Goal: Task Accomplishment & Management: Manage account settings

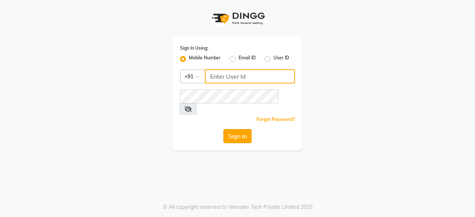
type input "8010545836"
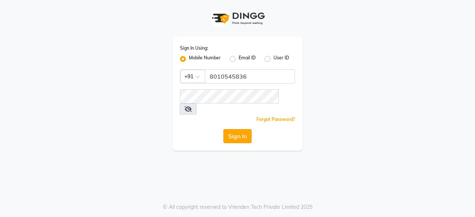
click at [234, 129] on button "Sign In" at bounding box center [237, 136] width 28 height 14
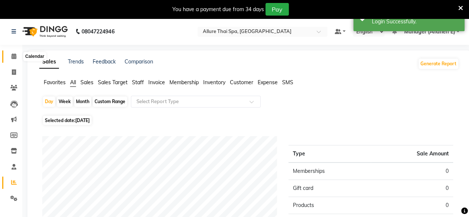
click at [12, 58] on icon at bounding box center [13, 56] width 5 height 6
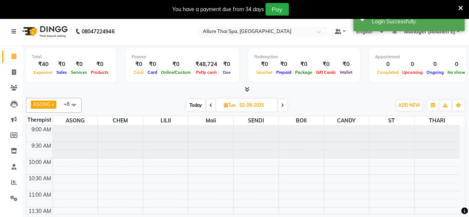
click at [462, 6] on icon at bounding box center [460, 8] width 5 height 7
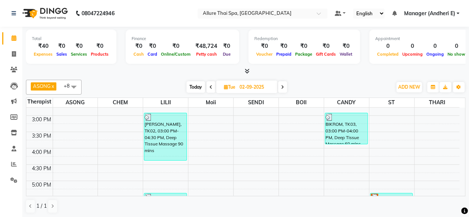
scroll to position [188, 0]
click at [250, 87] on input "02-09-2025" at bounding box center [255, 87] width 37 height 11
select select "9"
select select "2025"
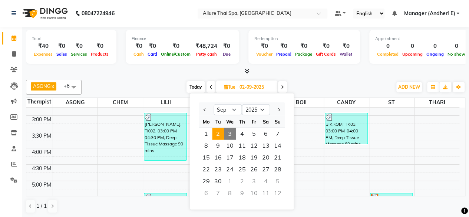
click at [227, 135] on span "3" at bounding box center [230, 134] width 12 height 12
type input "[DATE]"
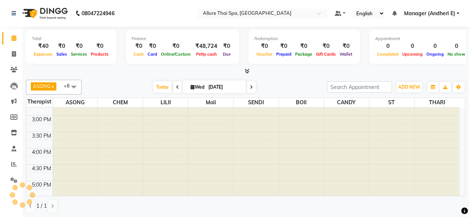
scroll to position [97, 0]
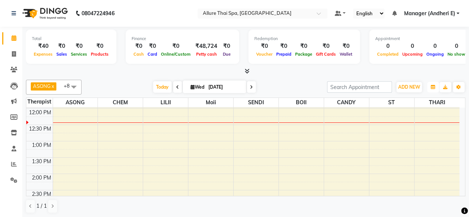
click at [432, 89] on button "button" at bounding box center [433, 87] width 12 height 10
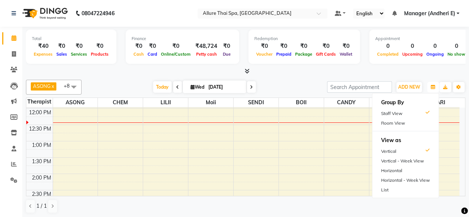
click at [432, 89] on button "button" at bounding box center [433, 87] width 12 height 10
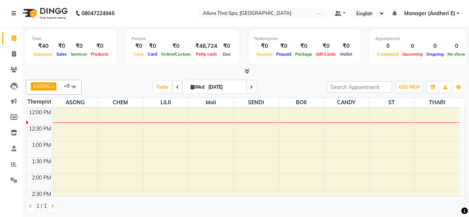
click at [461, 85] on button "Toggle Dropdown" at bounding box center [459, 87] width 12 height 10
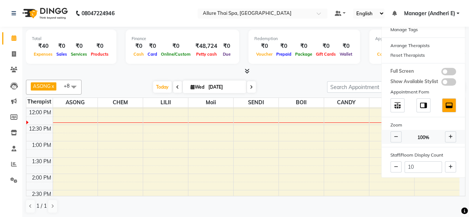
click at [447, 138] on span at bounding box center [450, 136] width 11 height 11
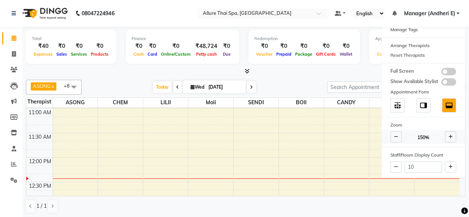
click at [397, 136] on icon at bounding box center [396, 137] width 4 height 4
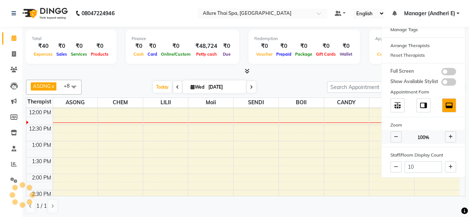
click at [397, 136] on icon at bounding box center [396, 137] width 4 height 4
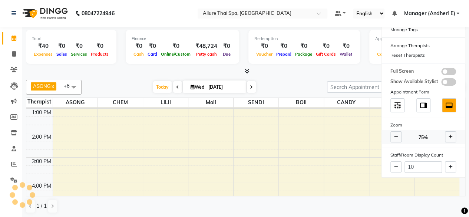
click at [397, 136] on icon at bounding box center [396, 137] width 4 height 4
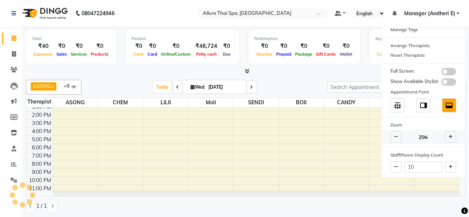
scroll to position [37, 0]
click at [449, 138] on span at bounding box center [450, 136] width 11 height 11
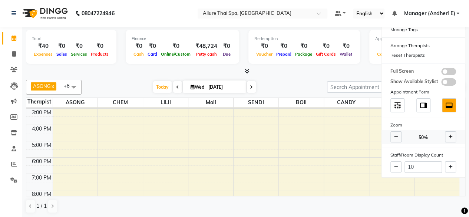
click at [395, 135] on icon at bounding box center [396, 137] width 4 height 4
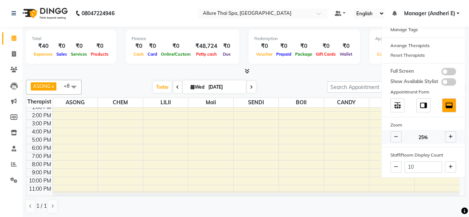
click at [453, 137] on span at bounding box center [450, 136] width 11 height 11
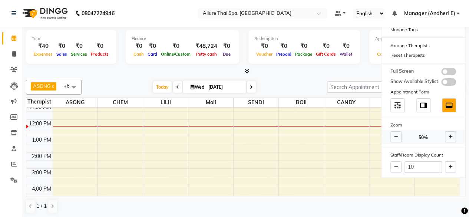
scroll to position [97, 0]
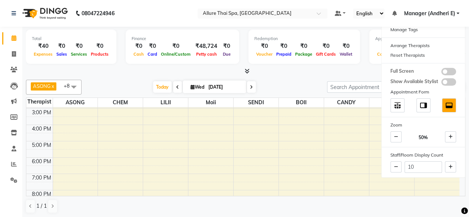
click at [99, 207] on div "1 / 1" at bounding box center [245, 206] width 439 height 14
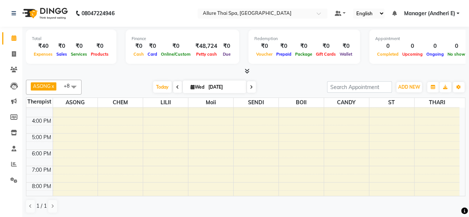
scroll to position [112, 0]
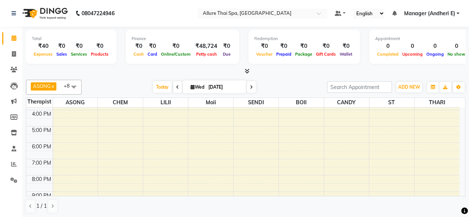
click at [462, 108] on div "9:00 AM 10:00 AM 11:00 AM 12:00 PM 1:00 PM 2:00 PM 3:00 PM 4:00 PM 5:00 PM 6:00…" at bounding box center [245, 152] width 439 height 88
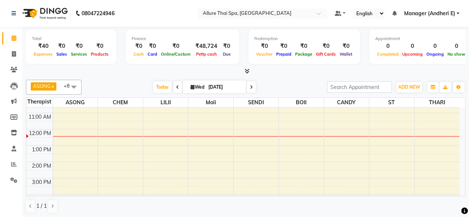
scroll to position [30, 0]
click at [175, 137] on div "9:00 AM 10:00 AM 11:00 AM 12:00 PM 1:00 PM 2:00 PM 3:00 PM 4:00 PM 5:00 PM 6:00…" at bounding box center [242, 200] width 433 height 244
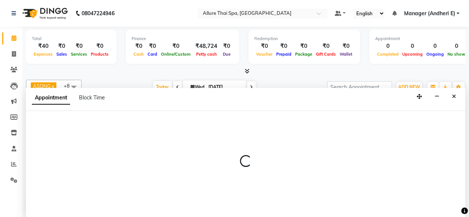
select select "82638"
select select "750"
select select "tentative"
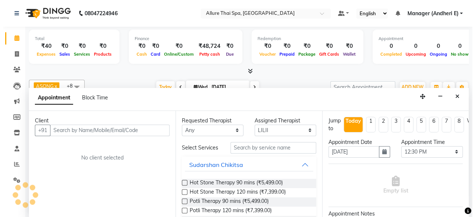
scroll to position [0, 0]
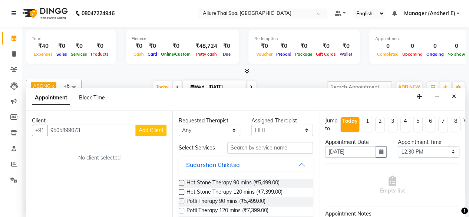
type input "9505899073"
click at [152, 127] on span "Add Client" at bounding box center [151, 130] width 25 height 7
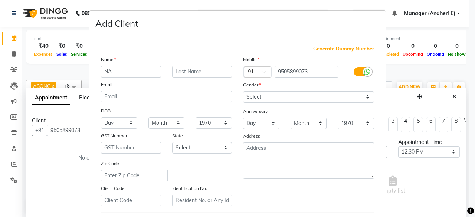
type input "N"
type input "[PERSON_NAME]"
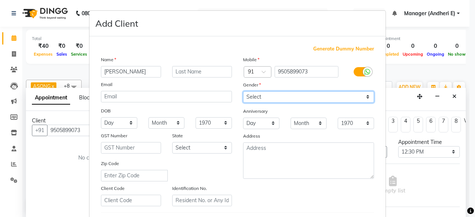
click at [363, 100] on select "Select [DEMOGRAPHIC_DATA] [DEMOGRAPHIC_DATA] Other Prefer Not To Say" at bounding box center [308, 96] width 131 height 11
select select "[DEMOGRAPHIC_DATA]"
click at [243, 91] on select "Select [DEMOGRAPHIC_DATA] [DEMOGRAPHIC_DATA] Other Prefer Not To Say" at bounding box center [308, 96] width 131 height 11
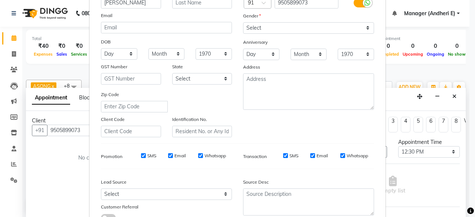
scroll to position [14, 0]
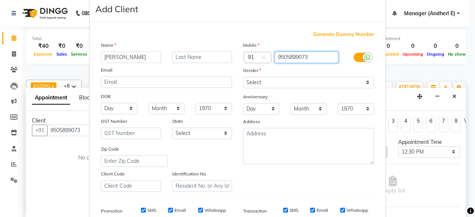
drag, startPoint x: 318, startPoint y: 57, endPoint x: 121, endPoint y: 49, distance: 197.4
click at [107, 49] on div "Name [PERSON_NAME] Email DOB Day 01 02 03 04 05 06 07 08 09 10 11 12 13 14 15 1…" at bounding box center [237, 116] width 284 height 151
click at [328, 57] on input "9505899073" at bounding box center [306, 57] width 64 height 11
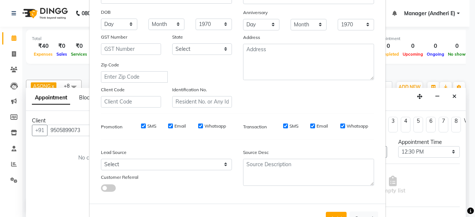
scroll to position [124, 0]
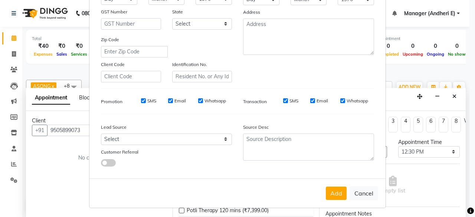
click at [357, 191] on button "Cancel" at bounding box center [363, 193] width 29 height 14
select select
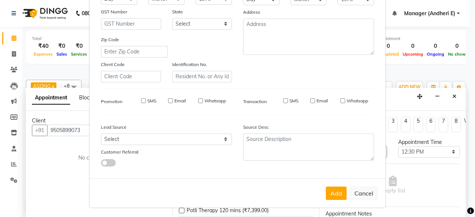
select select
checkbox input "false"
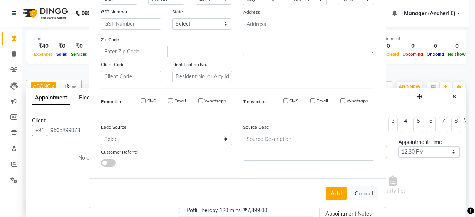
checkbox input "false"
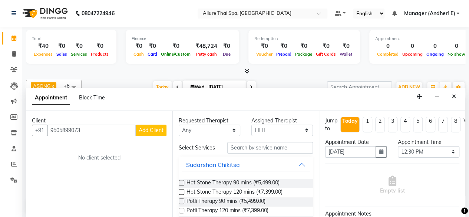
click at [159, 131] on span "Add Client" at bounding box center [151, 130] width 25 height 7
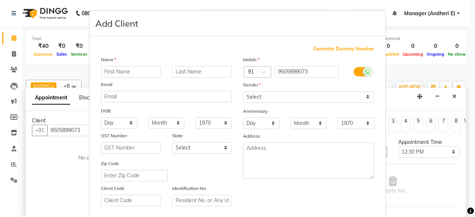
type input "N"
type input "[PERSON_NAME]"
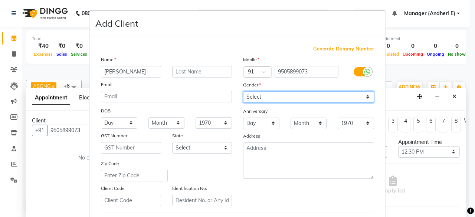
click at [367, 96] on select "Select [DEMOGRAPHIC_DATA] [DEMOGRAPHIC_DATA] Other Prefer Not To Say" at bounding box center [308, 96] width 131 height 11
select select "[DEMOGRAPHIC_DATA]"
click at [243, 91] on select "Select [DEMOGRAPHIC_DATA] [DEMOGRAPHIC_DATA] Other Prefer Not To Say" at bounding box center [308, 96] width 131 height 11
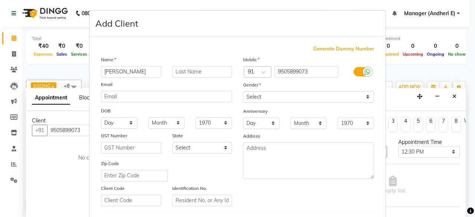
click at [467, 207] on ngb-modal-window "Add Client Generate Dummy Number Name [PERSON_NAME] Email DOB Day 01 02 03 04 0…" at bounding box center [237, 108] width 475 height 217
click at [462, 207] on ngb-modal-window "Add Client Generate Dummy Number Name [PERSON_NAME] Email DOB Day 01 02 03 04 0…" at bounding box center [237, 108] width 475 height 217
click at [463, 207] on ngb-modal-window "Add Client Generate Dummy Number Name [PERSON_NAME] Email DOB Day 01 02 03 04 0…" at bounding box center [237, 108] width 475 height 217
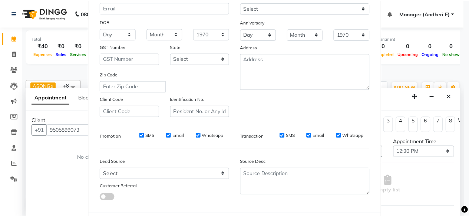
scroll to position [104, 0]
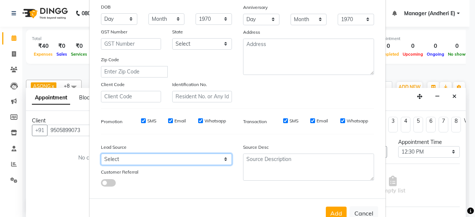
drag, startPoint x: 225, startPoint y: 158, endPoint x: 226, endPoint y: 153, distance: 4.9
click at [226, 158] on select "Select Walk-in Referral Friend Advertisement Facebook JustDial Google Other Web…" at bounding box center [166, 159] width 131 height 11
select select "47850"
click at [101, 154] on select "Select Walk-in Referral Friend Advertisement Facebook JustDial Google Other Web…" at bounding box center [166, 159] width 131 height 11
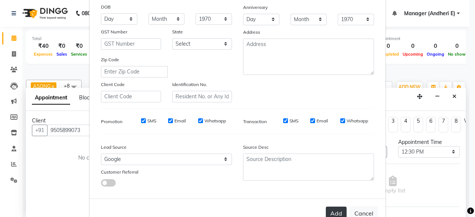
click at [331, 211] on button "Add" at bounding box center [336, 213] width 21 height 13
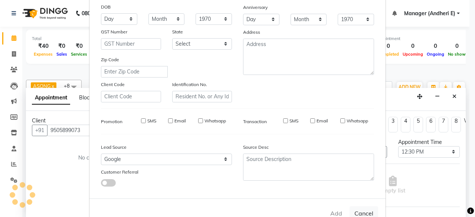
select select
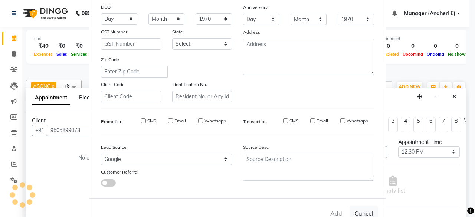
select select
checkbox input "false"
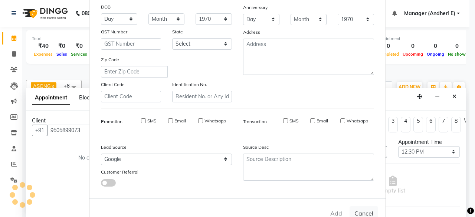
checkbox input "false"
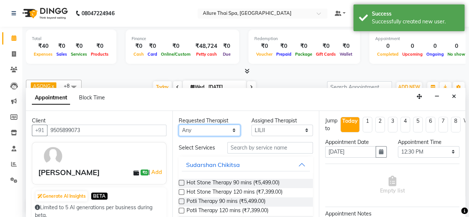
click at [231, 130] on select "Any ASONG [PERSON_NAME] BOII CANDY CHEM LILII Moii SENDI ST THARI" at bounding box center [210, 130] width 62 height 11
select select "89384"
click at [179, 125] on select "Any ASONG [PERSON_NAME] BOII CANDY CHEM LILII Moii SENDI ST THARI" at bounding box center [210, 130] width 62 height 11
select select "89384"
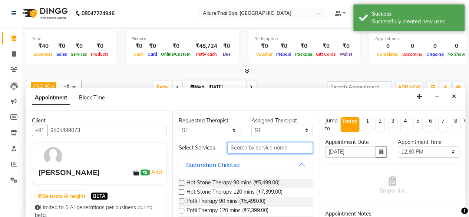
click at [253, 152] on input "text" at bounding box center [270, 147] width 86 height 11
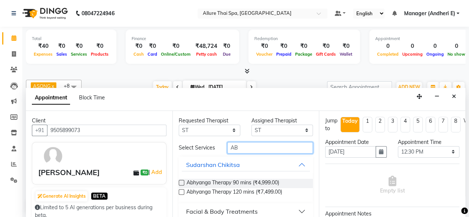
type input "AB"
click at [184, 185] on label at bounding box center [182, 183] width 6 height 6
click at [184, 186] on input "checkbox" at bounding box center [181, 183] width 5 height 5
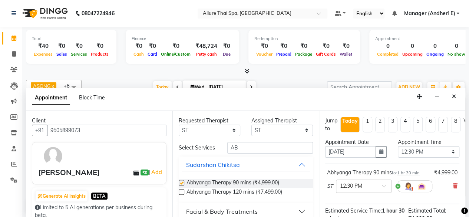
checkbox input "false"
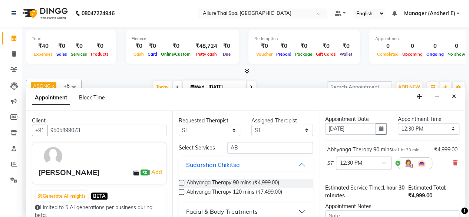
scroll to position [30, 0]
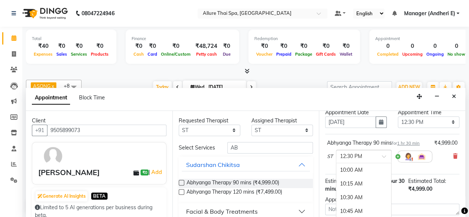
click at [383, 155] on span at bounding box center [386, 159] width 9 height 8
click at [461, 207] on span at bounding box center [464, 211] width 7 height 9
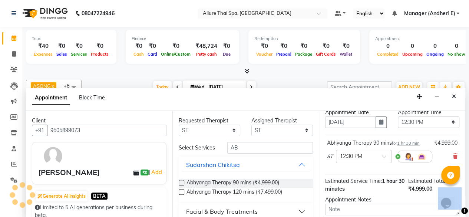
click at [461, 207] on span at bounding box center [464, 211] width 7 height 9
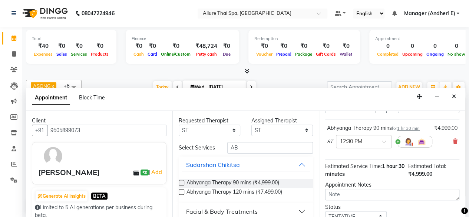
scroll to position [59, 0]
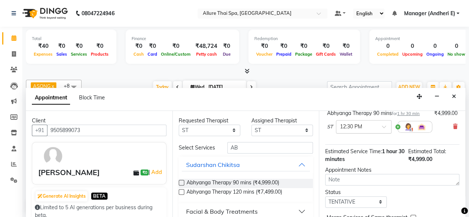
click at [388, 123] on div at bounding box center [363, 126] width 55 height 8
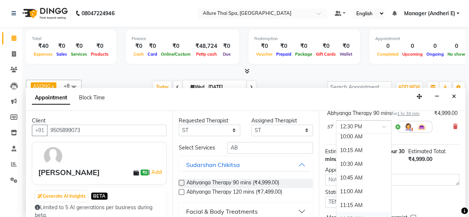
scroll to position [0, 0]
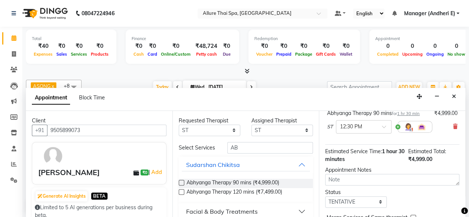
click at [461, 208] on icon at bounding box center [464, 211] width 7 height 7
click at [459, 190] on div "Opens Chat This icon Opens the chat window." at bounding box center [450, 190] width 18 height 0
click at [463, 209] on icon at bounding box center [464, 211] width 7 height 7
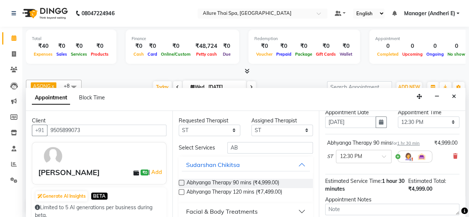
scroll to position [44, 0]
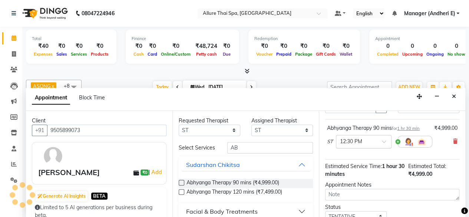
click at [385, 137] on div at bounding box center [363, 141] width 55 height 8
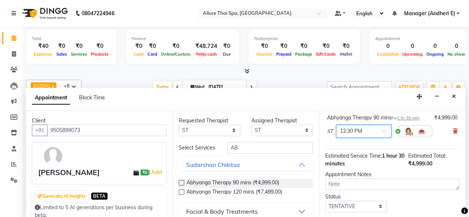
scroll to position [59, 0]
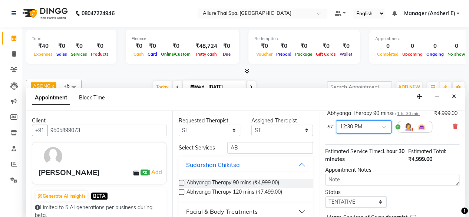
click at [383, 125] on span at bounding box center [386, 129] width 9 height 8
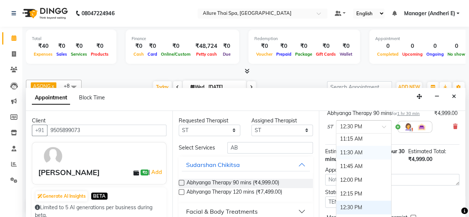
scroll to position [63, 0]
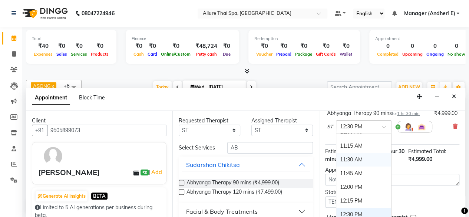
click at [440, 138] on div "Abhyanga Therapy 90 mins for 1 hr 30 min ₹4,999.00 ST × 12:30 PM 10:00 AM 10:15…" at bounding box center [392, 124] width 134 height 40
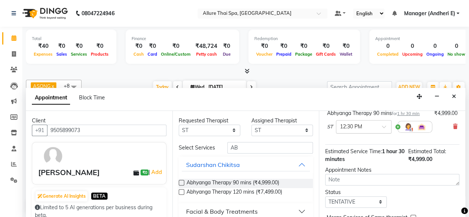
click at [383, 125] on span at bounding box center [386, 129] width 9 height 8
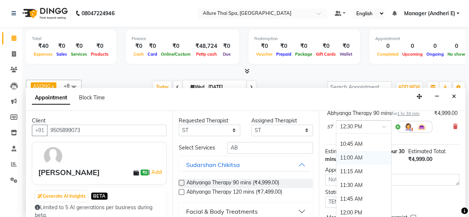
scroll to position [50, 0]
drag, startPoint x: 341, startPoint y: 171, endPoint x: 392, endPoint y: 157, distance: 52.6
click at [392, 157] on div "Jump to [DATE] 1 2 3 4 5 6 7 8 Weeks Appointment Date [DATE] Appointment Time S…" at bounding box center [392, 164] width 146 height 107
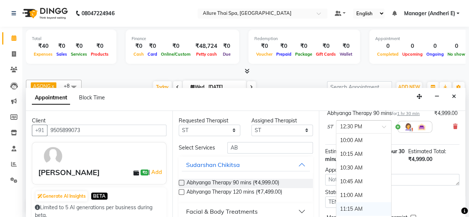
scroll to position [78, 0]
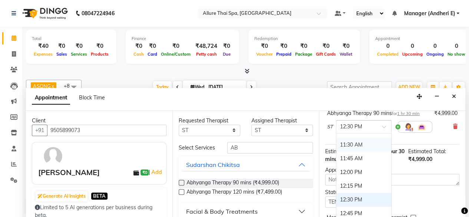
click at [346, 142] on div "11:30 AM" at bounding box center [363, 145] width 55 height 14
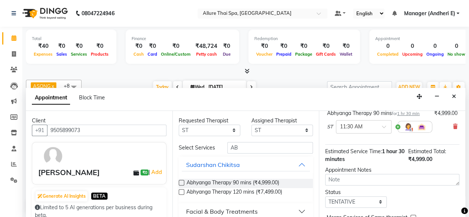
click at [461, 207] on span at bounding box center [464, 211] width 7 height 9
click at [462, 207] on span at bounding box center [464, 211] width 7 height 9
click at [461, 206] on div at bounding box center [464, 211] width 7 height 10
click at [461, 208] on icon at bounding box center [464, 211] width 7 height 7
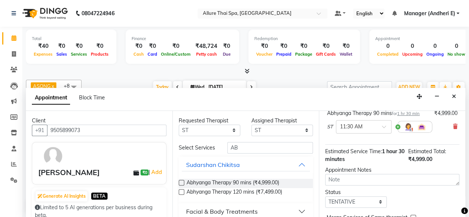
click at [461, 207] on span at bounding box center [464, 211] width 7 height 9
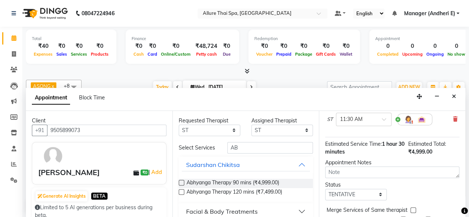
scroll to position [74, 0]
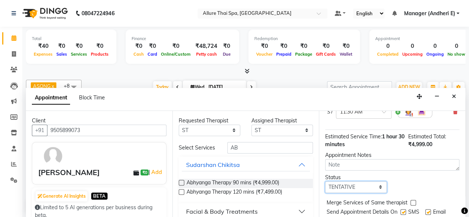
drag, startPoint x: 380, startPoint y: 185, endPoint x: 383, endPoint y: 178, distance: 7.6
click at [380, 185] on select "Select TENTATIVE CONFIRM CHECK-IN UPCOMING" at bounding box center [356, 186] width 62 height 11
select select "check-in"
click at [325, 181] on select "Select TENTATIVE CONFIRM CHECK-IN UPCOMING" at bounding box center [356, 186] width 62 height 11
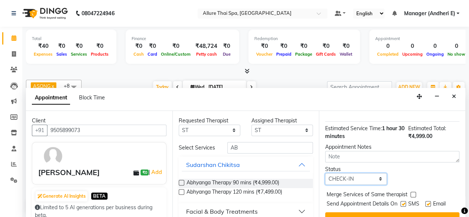
scroll to position [89, 0]
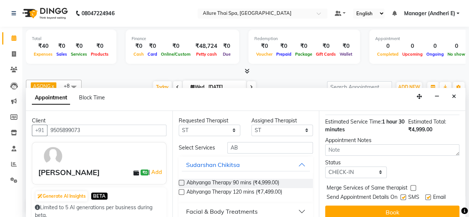
click at [461, 208] on icon at bounding box center [464, 211] width 7 height 7
click at [452, 197] on div "Opens Chat This icon Opens the chat window." at bounding box center [446, 203] width 12 height 12
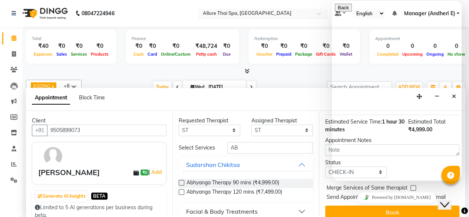
click at [306, 11] on input "text" at bounding box center [255, 13] width 108 height 7
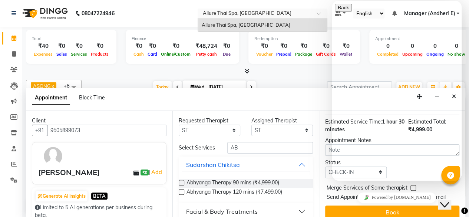
click at [237, 13] on input "text" at bounding box center [255, 13] width 108 height 7
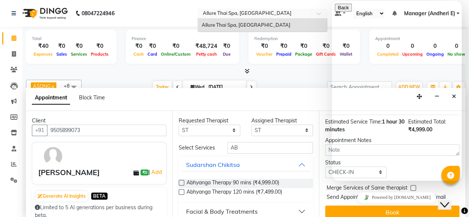
click at [115, 67] on div "Total ₹40 Expenses ₹0 Sales ₹0 Services ₹0 Products Finance ₹0 Cash ₹0 Card ₹0 …" at bounding box center [245, 51] width 439 height 49
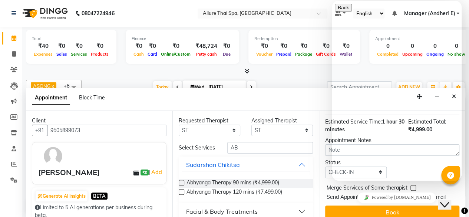
click at [449, 200] on icon "Close Chat This icon closes the chat window." at bounding box center [444, 204] width 9 height 9
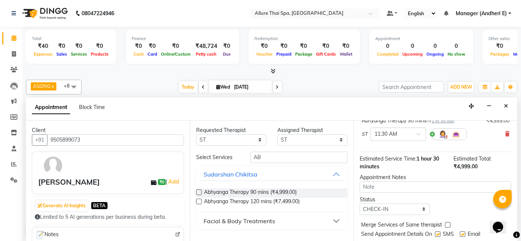
scroll to position [62, 0]
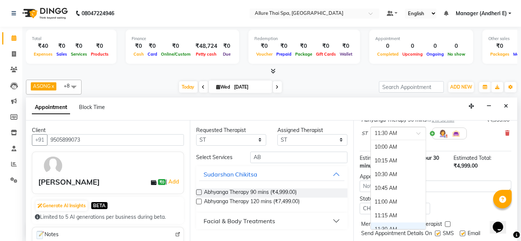
click at [424, 132] on span at bounding box center [420, 136] width 9 height 8
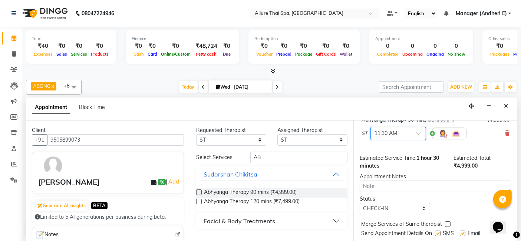
click at [424, 132] on span at bounding box center [420, 136] width 9 height 8
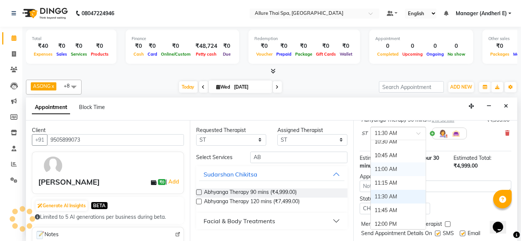
scroll to position [0, 0]
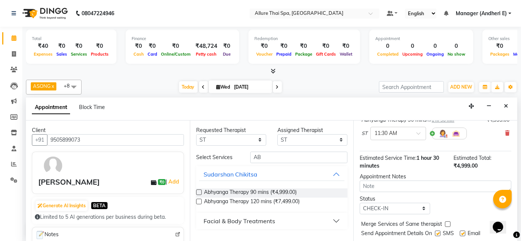
click at [474, 217] on icon at bounding box center [516, 235] width 7 height 7
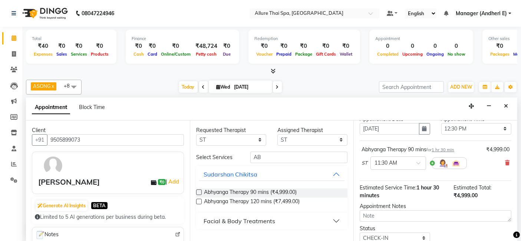
scroll to position [49, 0]
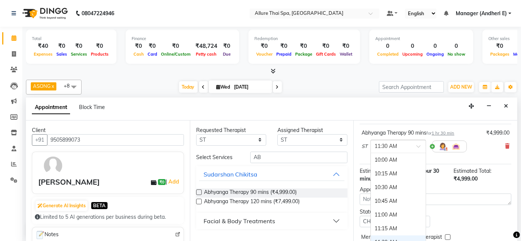
click at [420, 145] on span at bounding box center [420, 149] width 9 height 8
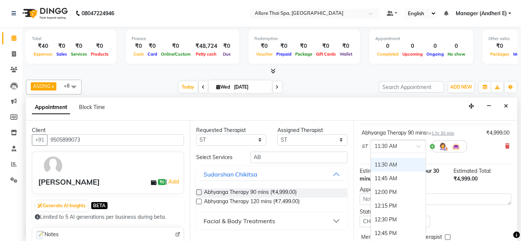
scroll to position [66, 0]
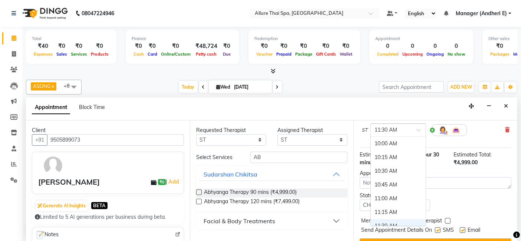
click at [417, 127] on div "× 11:30 AM" at bounding box center [398, 129] width 56 height 13
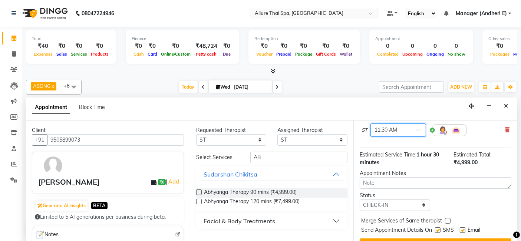
click at [418, 129] on span at bounding box center [420, 132] width 9 height 8
click at [421, 126] on div at bounding box center [398, 130] width 55 height 8
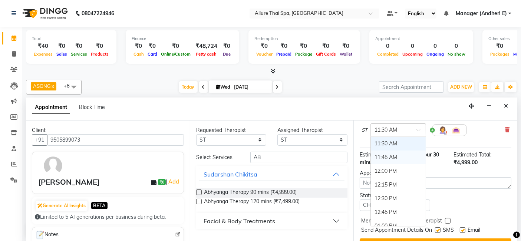
drag, startPoint x: 397, startPoint y: 153, endPoint x: 408, endPoint y: 152, distance: 10.4
click at [408, 152] on div "11:45 AM" at bounding box center [398, 158] width 55 height 14
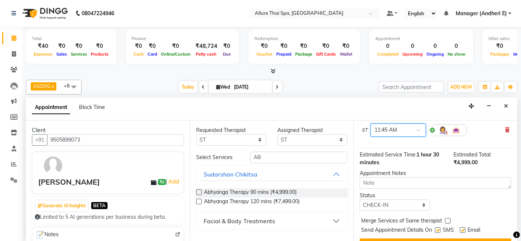
click at [422, 126] on div at bounding box center [398, 130] width 55 height 8
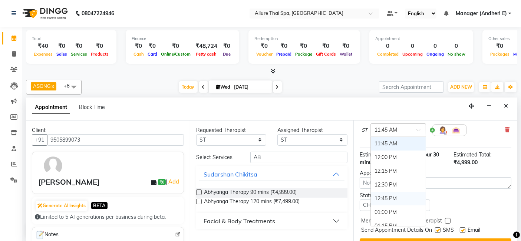
drag, startPoint x: 392, startPoint y: 193, endPoint x: 405, endPoint y: 198, distance: 14.1
click at [392, 194] on div "12:45 PM" at bounding box center [398, 199] width 55 height 14
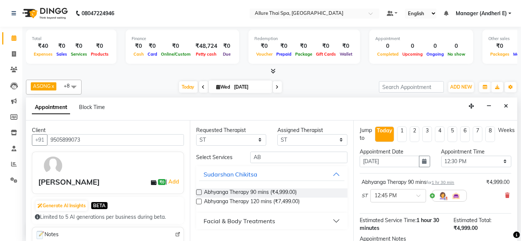
click at [474, 217] on div "Appointment Notes" at bounding box center [435, 244] width 163 height 19
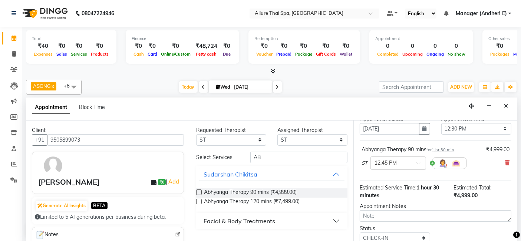
scroll to position [49, 0]
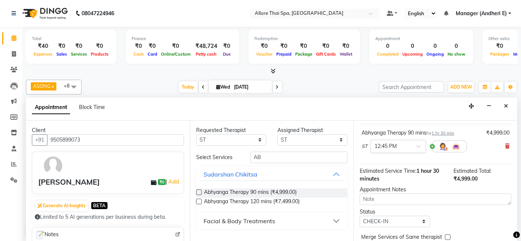
click at [419, 143] on div at bounding box center [398, 146] width 55 height 8
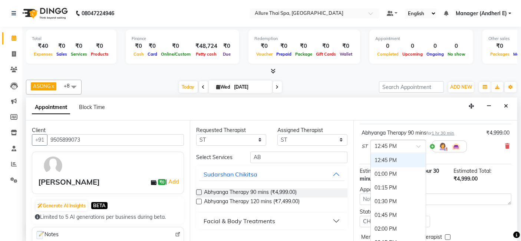
scroll to position [228, 0]
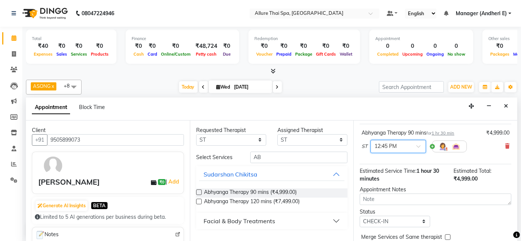
click at [425, 151] on span at bounding box center [420, 149] width 9 height 8
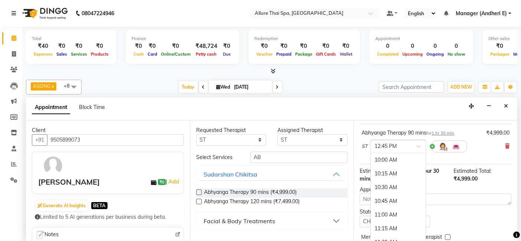
click at [419, 143] on div at bounding box center [398, 146] width 55 height 8
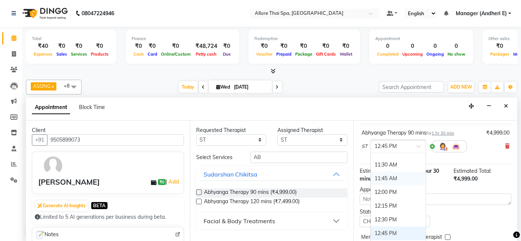
click at [374, 177] on div "11:45 AM" at bounding box center [398, 179] width 55 height 14
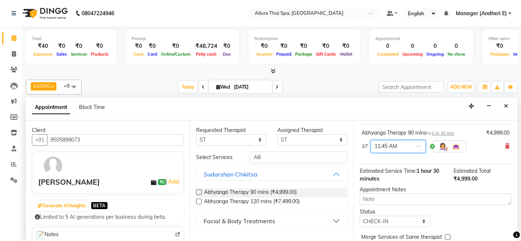
scroll to position [66, 0]
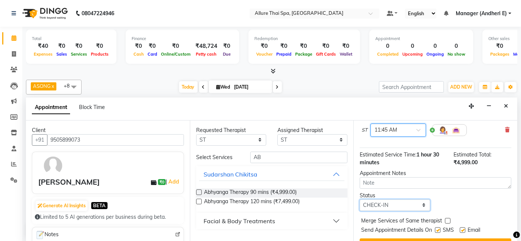
drag, startPoint x: 423, startPoint y: 205, endPoint x: 424, endPoint y: 199, distance: 6.0
click at [423, 205] on select "Select TENTATIVE CONFIRM CHECK-IN UPCOMING" at bounding box center [395, 204] width 70 height 11
click at [360, 199] on select "Select TENTATIVE CONFIRM CHECK-IN UPCOMING" at bounding box center [395, 204] width 70 height 11
click at [436, 217] on label at bounding box center [438, 230] width 6 height 6
click at [436, 217] on input "checkbox" at bounding box center [437, 230] width 5 height 5
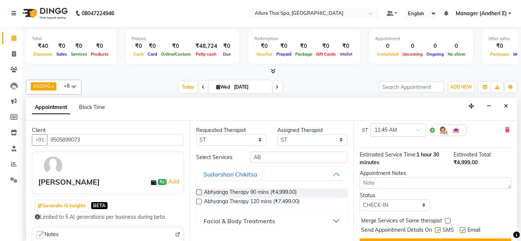
checkbox input "false"
click at [461, 217] on label at bounding box center [463, 230] width 6 height 6
click at [461, 217] on input "checkbox" at bounding box center [462, 230] width 5 height 5
checkbox input "false"
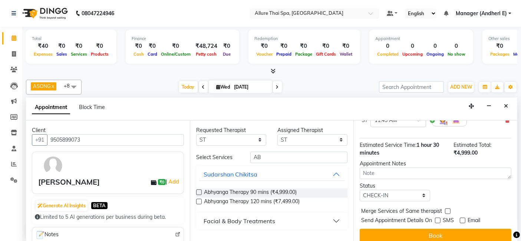
scroll to position [80, 0]
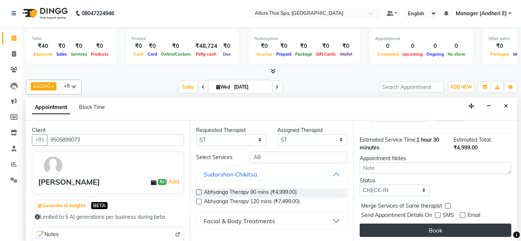
click at [474, 217] on button "Book" at bounding box center [436, 230] width 152 height 13
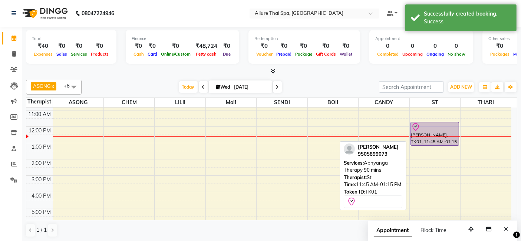
click at [442, 131] on div "[PERSON_NAME], TK01, 11:45 AM-01:15 PM, Abhyanga Therapy 90 mins" at bounding box center [435, 133] width 48 height 23
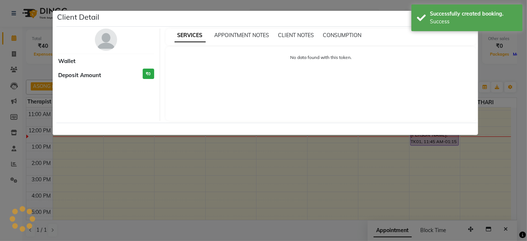
select select "8"
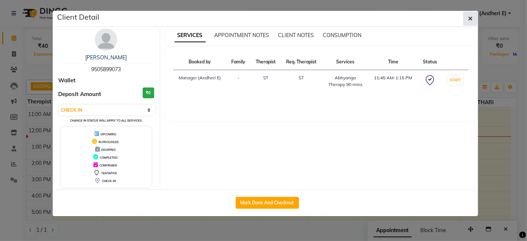
click at [471, 19] on icon "button" at bounding box center [470, 19] width 4 height 6
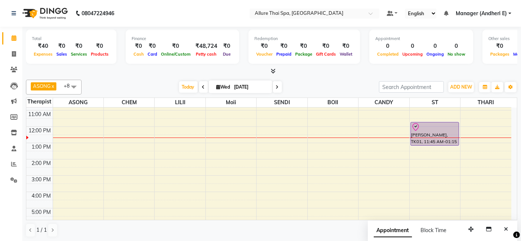
click at [74, 85] on span at bounding box center [73, 87] width 15 height 14
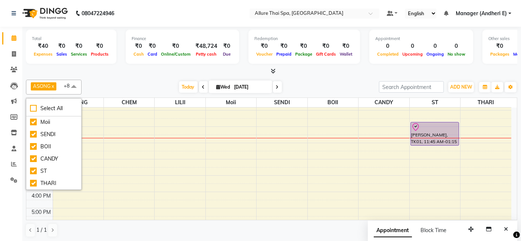
scroll to position [57, 0]
click at [150, 70] on div at bounding box center [271, 71] width 491 height 8
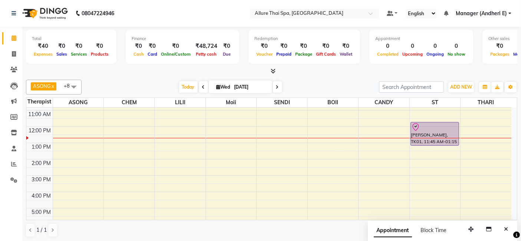
click at [74, 87] on span at bounding box center [73, 87] width 15 height 14
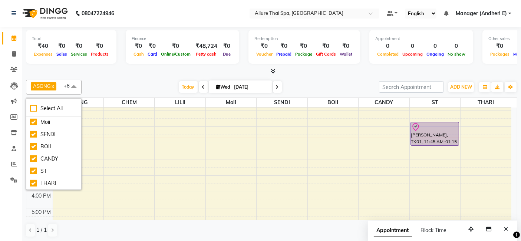
scroll to position [0, 0]
click at [123, 74] on div at bounding box center [271, 71] width 491 height 8
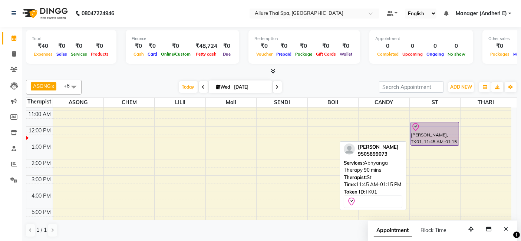
click at [445, 126] on div at bounding box center [434, 127] width 47 height 9
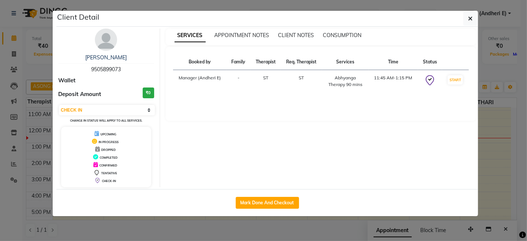
click at [465, 80] on td "START" at bounding box center [455, 81] width 27 height 23
click at [462, 80] on button "START" at bounding box center [455, 79] width 15 height 9
select select "1"
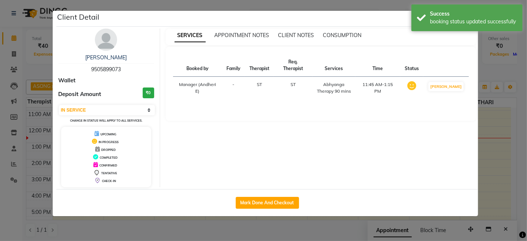
click at [143, 92] on h3 "₹0" at bounding box center [148, 93] width 11 height 11
click at [149, 93] on h3 "₹0" at bounding box center [148, 93] width 11 height 11
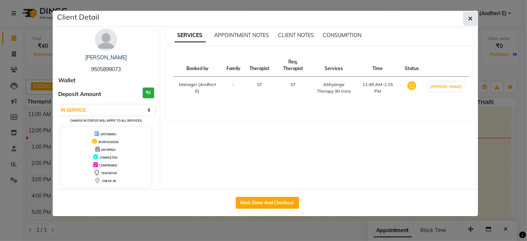
click at [472, 22] on button "button" at bounding box center [470, 18] width 14 height 14
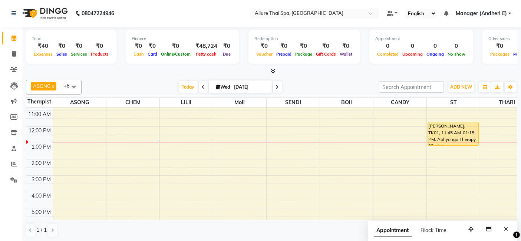
click at [185, 142] on div "9:00 AM 10:00 AM 11:00 AM 12:00 PM 1:00 PM 2:00 PM 3:00 PM 4:00 PM 5:00 PM 6:00…" at bounding box center [279, 200] width 507 height 244
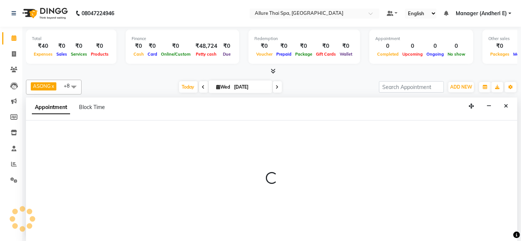
select select "82638"
select select "780"
select select "tentative"
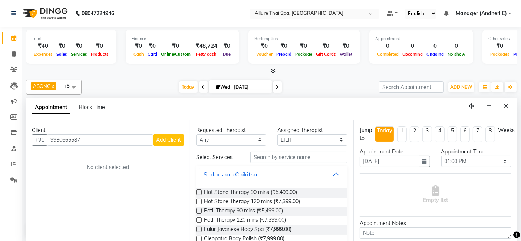
type input "9930665587"
click at [165, 140] on span "Add Client" at bounding box center [168, 139] width 25 height 7
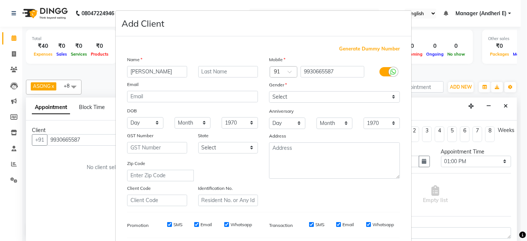
type input "[PERSON_NAME]"
click at [384, 97] on select "Select [DEMOGRAPHIC_DATA] [DEMOGRAPHIC_DATA] Other Prefer Not To Say" at bounding box center [334, 96] width 131 height 11
select select "[DEMOGRAPHIC_DATA]"
click at [269, 91] on select "Select [DEMOGRAPHIC_DATA] [DEMOGRAPHIC_DATA] Other Prefer Not To Say" at bounding box center [334, 96] width 131 height 11
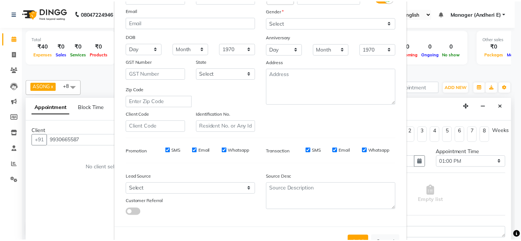
scroll to position [82, 0]
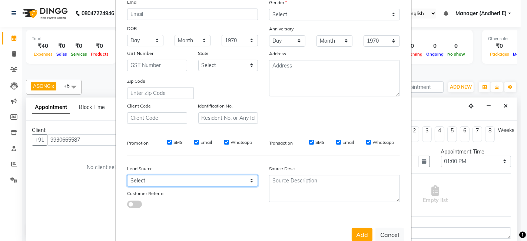
click at [248, 179] on select "Select Walk-in Referral Friend Advertisement Facebook JustDial Google Other Web…" at bounding box center [192, 180] width 131 height 11
select select "55428"
click at [127, 175] on select "Select Walk-in Referral Friend Advertisement Facebook JustDial Google Other Web…" at bounding box center [192, 180] width 131 height 11
click at [357, 217] on button "Add" at bounding box center [362, 234] width 21 height 13
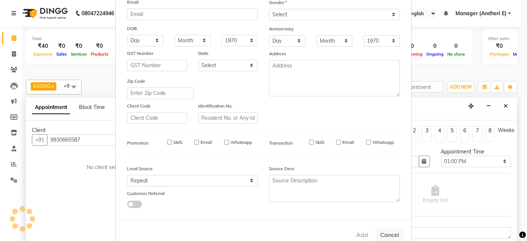
select select
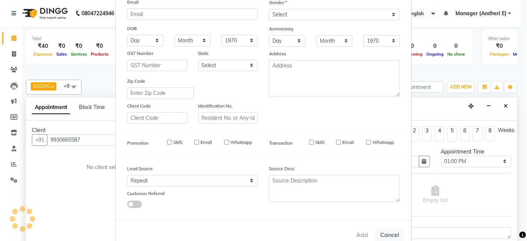
select select
checkbox input "false"
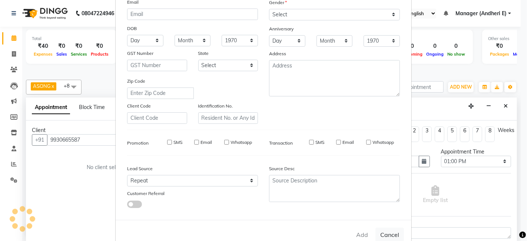
checkbox input "false"
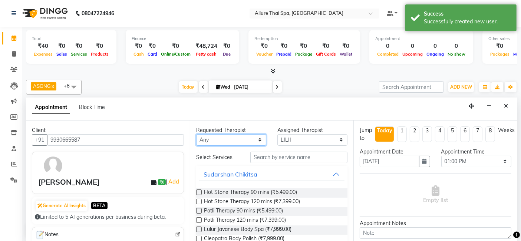
click at [260, 138] on select "Any ASONG [PERSON_NAME] BOII CANDY CHEM LILII Moii SENDI ST THARI" at bounding box center [231, 139] width 70 height 11
select select "66695"
click at [196, 134] on select "Any ASONG [PERSON_NAME] BOII CANDY CHEM LILII Moii SENDI ST THARI" at bounding box center [231, 139] width 70 height 11
select select "66695"
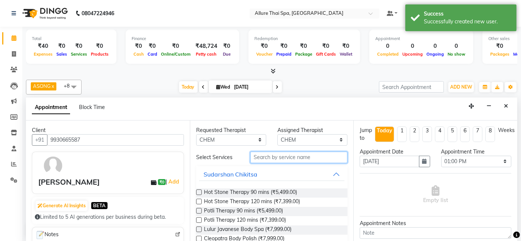
drag, startPoint x: 281, startPoint y: 156, endPoint x: 335, endPoint y: 171, distance: 55.7
click at [288, 159] on input "text" at bounding box center [298, 157] width 97 height 11
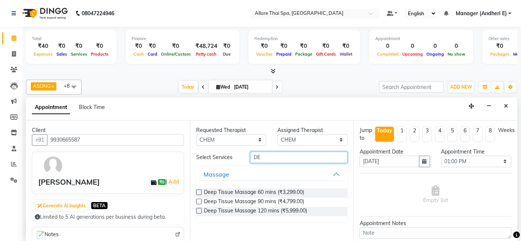
type input "D"
type input "DEEP TISSUE"
click at [197, 191] on label at bounding box center [199, 192] width 6 height 6
click at [197, 191] on input "checkbox" at bounding box center [198, 193] width 5 height 5
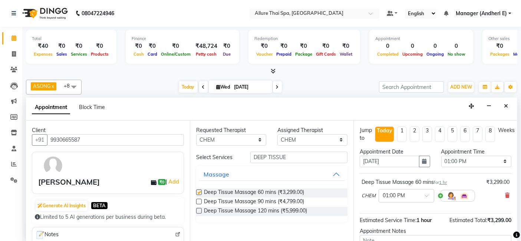
checkbox input "false"
click at [474, 217] on icon at bounding box center [516, 235] width 7 height 7
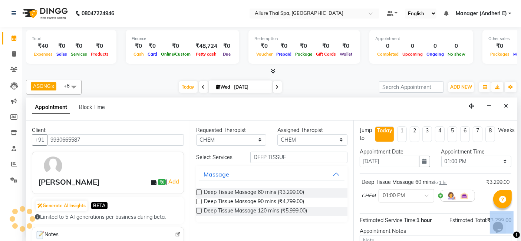
click at [474, 217] on icon at bounding box center [516, 235] width 7 height 7
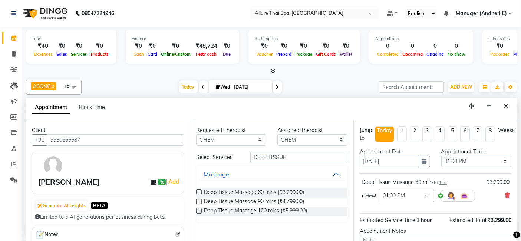
click at [474, 217] on div "Appointment Notes" at bounding box center [435, 236] width 163 height 19
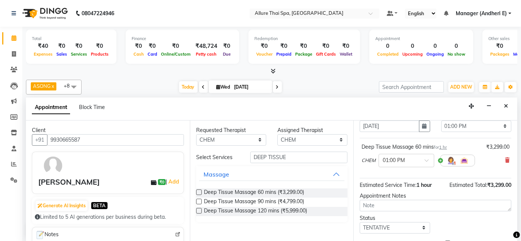
scroll to position [49, 0]
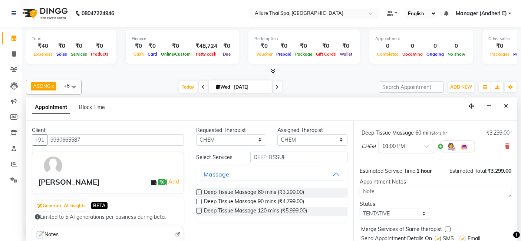
click at [428, 145] on span at bounding box center [429, 149] width 9 height 8
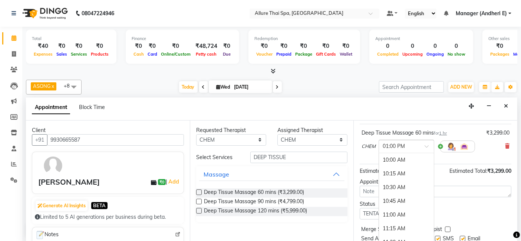
scroll to position [164, 0]
click at [385, 189] on div "01:30 PM" at bounding box center [406, 188] width 55 height 14
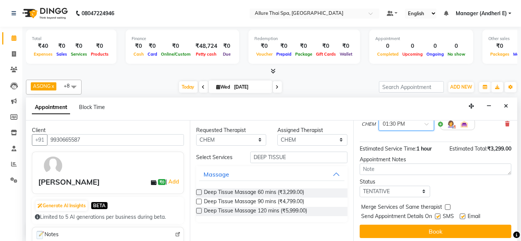
scroll to position [73, 0]
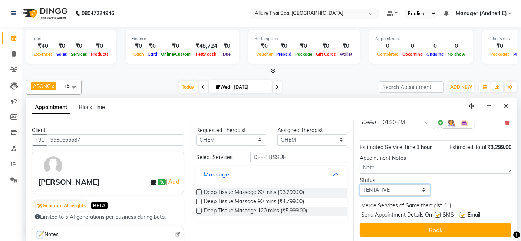
click at [421, 186] on select "Select TENTATIVE CONFIRM CHECK-IN UPCOMING" at bounding box center [395, 189] width 70 height 11
select select "check-in"
click at [360, 184] on select "Select TENTATIVE CONFIRM CHECK-IN UPCOMING" at bounding box center [395, 189] width 70 height 11
drag, startPoint x: 438, startPoint y: 212, endPoint x: 470, endPoint y: 213, distance: 32.3
click at [438, 212] on label at bounding box center [438, 215] width 6 height 6
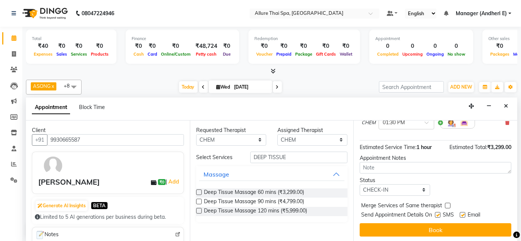
click at [438, 213] on input "checkbox" at bounding box center [437, 215] width 5 height 5
checkbox input "false"
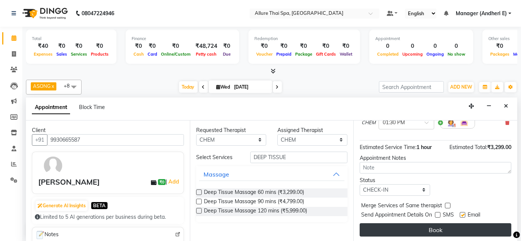
drag, startPoint x: 463, startPoint y: 213, endPoint x: 470, endPoint y: 228, distance: 16.4
click at [463, 215] on label at bounding box center [463, 215] width 6 height 6
click at [463, 215] on input "checkbox" at bounding box center [462, 215] width 5 height 5
checkbox input "false"
click at [470, 217] on button "Book" at bounding box center [436, 229] width 152 height 13
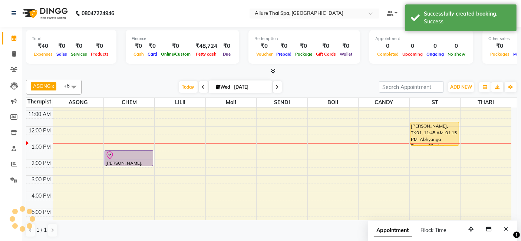
scroll to position [0, 0]
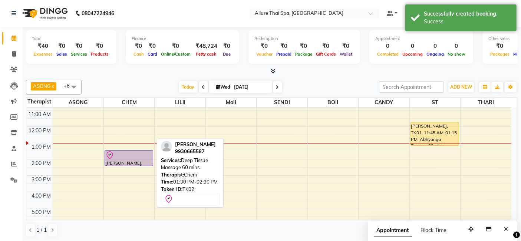
click at [138, 158] on div at bounding box center [128, 155] width 47 height 9
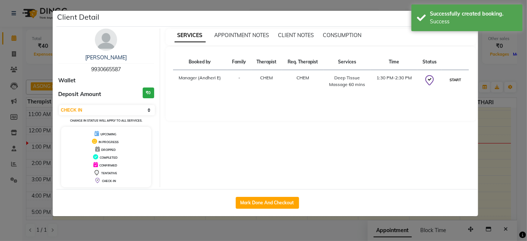
click at [455, 80] on button "START" at bounding box center [455, 79] width 15 height 9
select select "1"
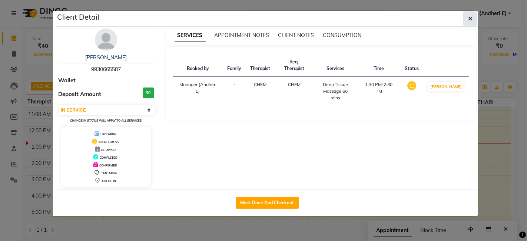
click at [474, 19] on div "Client Detail" at bounding box center [267, 19] width 422 height 16
click at [472, 19] on icon "button" at bounding box center [470, 19] width 4 height 6
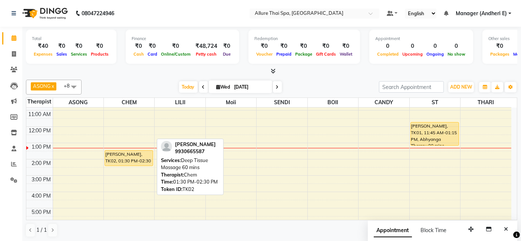
click at [136, 154] on div "[PERSON_NAME], TK02, 01:30 PM-02:30 PM, Deep Tissue Massage 60 mins" at bounding box center [129, 158] width 48 height 15
select select "1"
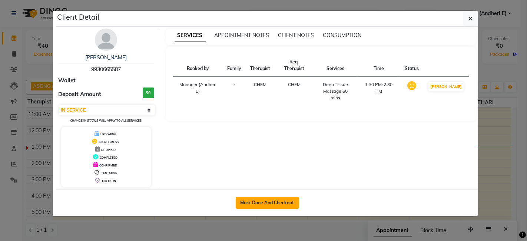
click at [274, 202] on button "Mark Done And Checkout" at bounding box center [267, 203] width 63 height 12
select select "service"
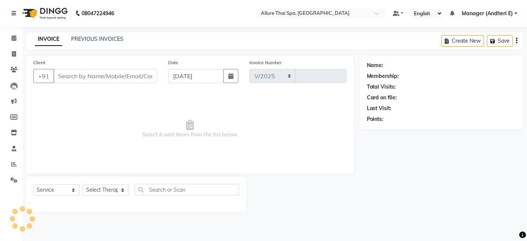
select select "6826"
type input "1947"
type input "9930665587"
select select "66695"
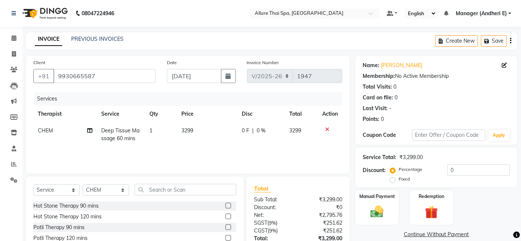
click at [436, 171] on div "Percentage Fixed" at bounding box center [420, 174] width 56 height 19
click at [474, 168] on input "0" at bounding box center [479, 169] width 62 height 11
click at [432, 174] on div "Percentage Fixed" at bounding box center [420, 174] width 56 height 19
click at [399, 179] on label "Fixed" at bounding box center [404, 179] width 11 height 7
click at [392, 179] on input "Fixed" at bounding box center [394, 178] width 5 height 5
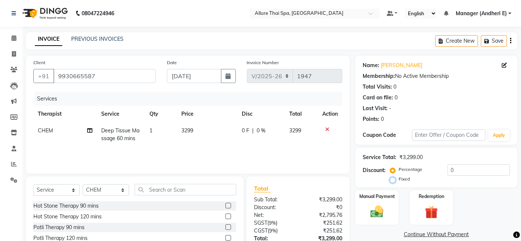
radio input "true"
click at [474, 168] on input "0" at bounding box center [479, 169] width 62 height 11
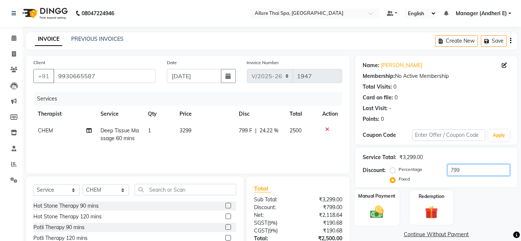
scroll to position [49, 0]
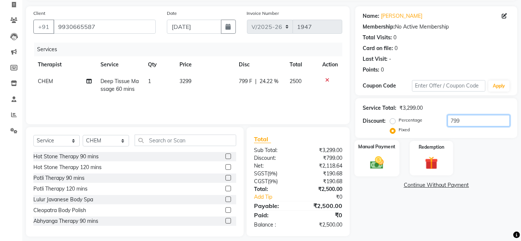
type input "799"
click at [380, 166] on img at bounding box center [377, 163] width 22 height 16
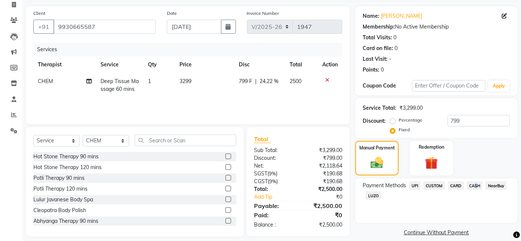
click at [473, 185] on span "CASH" at bounding box center [475, 185] width 16 height 9
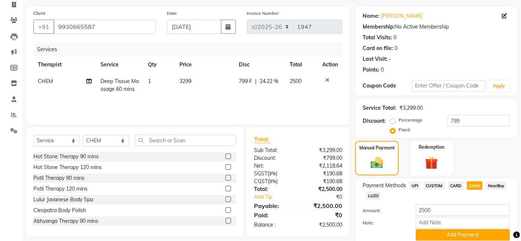
click at [459, 185] on span "CARD" at bounding box center [456, 185] width 16 height 9
click at [471, 184] on span "CASH" at bounding box center [475, 185] width 16 height 9
click at [455, 185] on span "CARD" at bounding box center [456, 185] width 16 height 9
drag, startPoint x: 475, startPoint y: 185, endPoint x: 473, endPoint y: 190, distance: 5.5
click at [474, 185] on span "CASH" at bounding box center [475, 185] width 16 height 9
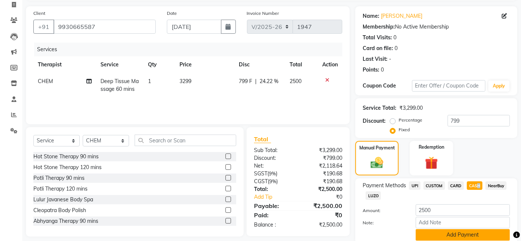
click at [436, 217] on button "Add Payment" at bounding box center [463, 234] width 94 height 11
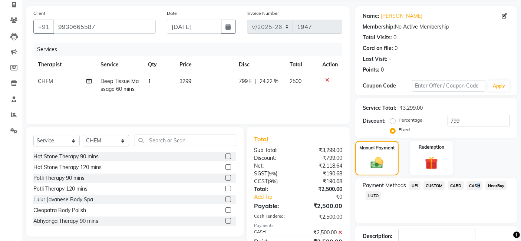
scroll to position [99, 0]
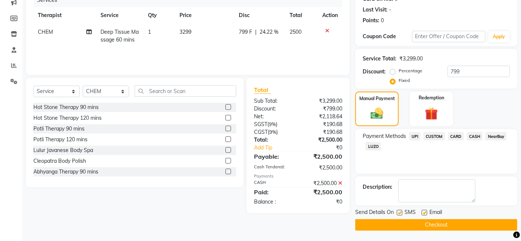
click at [401, 212] on label at bounding box center [400, 213] width 6 height 6
click at [401, 212] on input "checkbox" at bounding box center [399, 213] width 5 height 5
checkbox input "false"
click at [427, 211] on label at bounding box center [425, 213] width 6 height 6
click at [426, 211] on input "checkbox" at bounding box center [424, 213] width 5 height 5
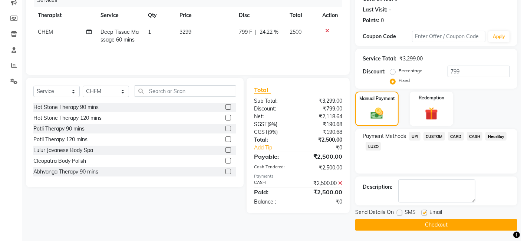
checkbox input "false"
click at [418, 217] on button "Checkout" at bounding box center [436, 224] width 162 height 11
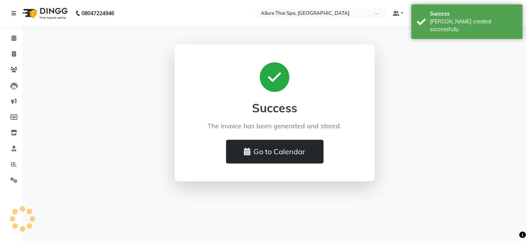
click at [288, 150] on button "Go to Calendar" at bounding box center [275, 152] width 98 height 24
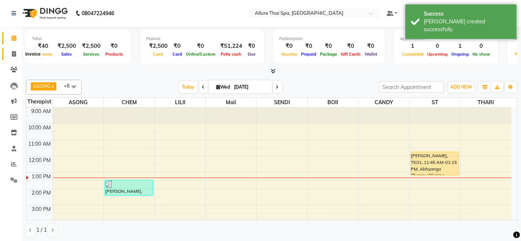
click at [15, 50] on span at bounding box center [13, 54] width 13 height 9
select select "service"
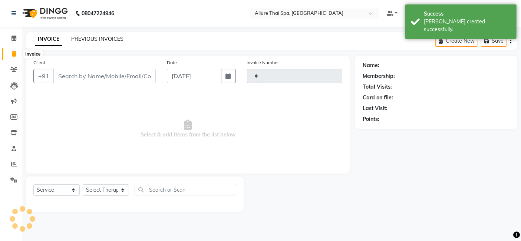
type input "1948"
select select "6826"
click at [111, 39] on link "PREVIOUS INVOICES" at bounding box center [97, 39] width 52 height 7
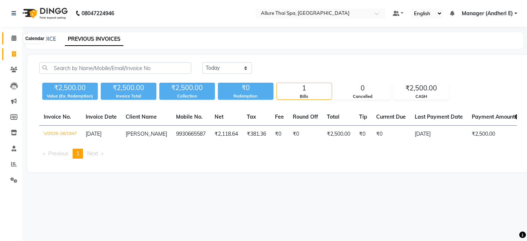
click at [14, 36] on icon at bounding box center [13, 38] width 5 height 6
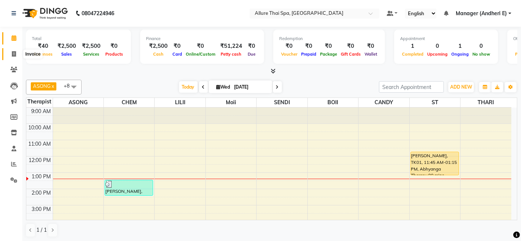
click at [15, 50] on span at bounding box center [13, 54] width 13 height 9
select select "service"
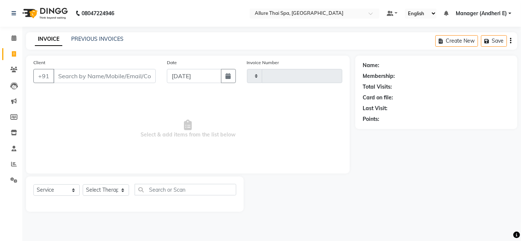
type input "1948"
select select "6826"
click at [115, 36] on link "PREVIOUS INVOICES" at bounding box center [97, 39] width 52 height 7
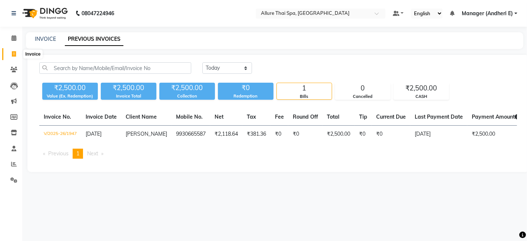
click at [14, 50] on span at bounding box center [13, 54] width 13 height 9
select select "service"
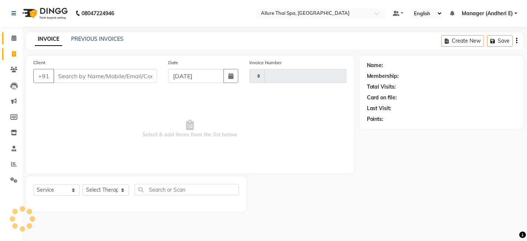
type input "1948"
select select "6826"
click at [14, 37] on icon at bounding box center [13, 38] width 5 height 6
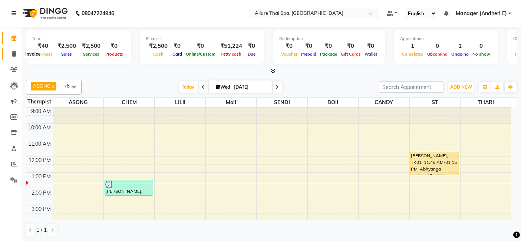
click at [13, 52] on icon at bounding box center [14, 54] width 4 height 6
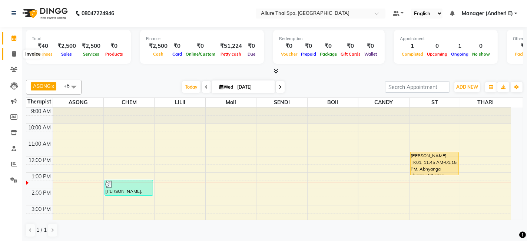
select select "6826"
select select "service"
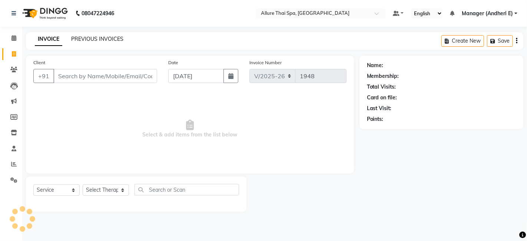
click at [96, 37] on link "PREVIOUS INVOICES" at bounding box center [97, 39] width 52 height 7
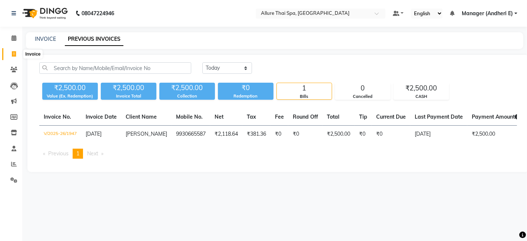
click at [10, 52] on span at bounding box center [13, 54] width 13 height 9
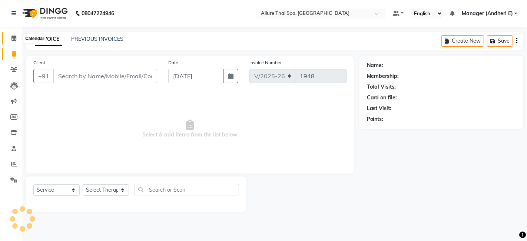
click at [10, 40] on span at bounding box center [13, 38] width 13 height 9
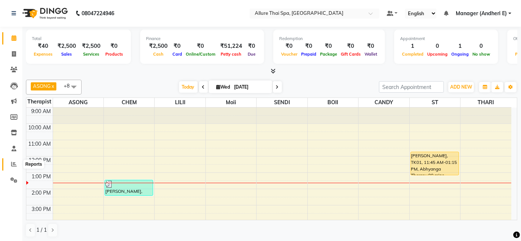
click at [16, 164] on icon at bounding box center [14, 164] width 6 height 6
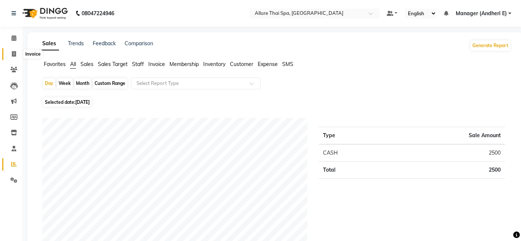
click at [14, 50] on span at bounding box center [13, 54] width 13 height 9
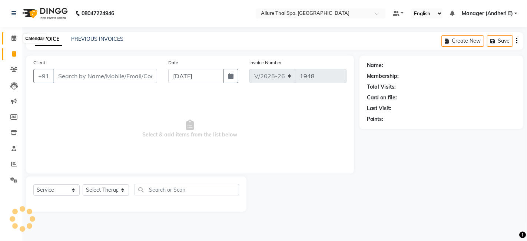
click at [13, 37] on icon at bounding box center [13, 38] width 5 height 6
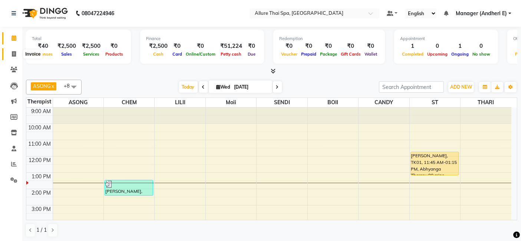
click at [10, 51] on span at bounding box center [13, 54] width 13 height 9
select select "6826"
select select "service"
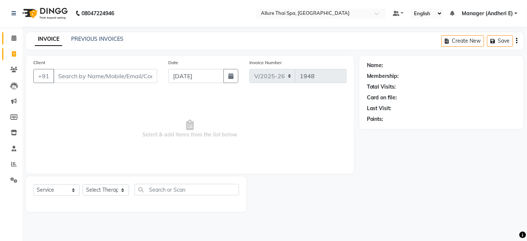
click at [11, 37] on span at bounding box center [13, 38] width 13 height 9
click at [16, 53] on span at bounding box center [13, 54] width 13 height 9
click at [14, 39] on icon at bounding box center [13, 38] width 5 height 6
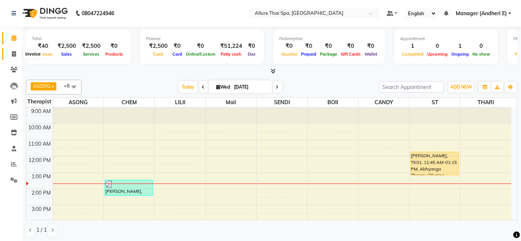
click at [14, 53] on icon at bounding box center [14, 54] width 4 height 6
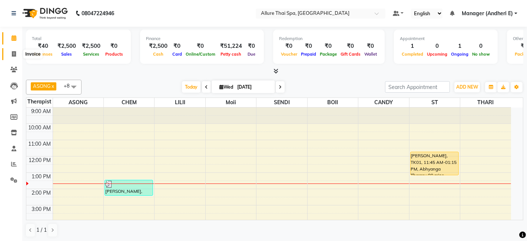
select select "6826"
select select "service"
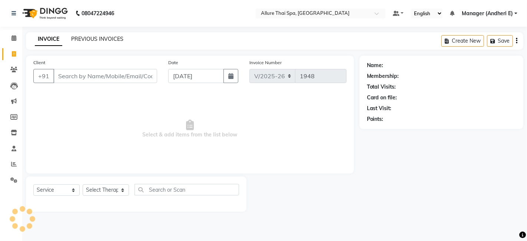
click at [117, 37] on link "PREVIOUS INVOICES" at bounding box center [97, 39] width 52 height 7
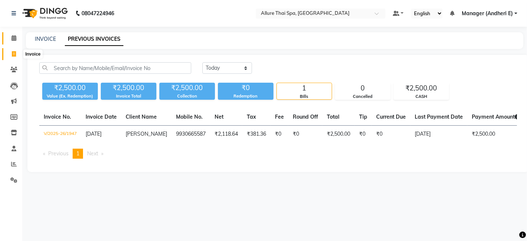
drag, startPoint x: 18, startPoint y: 50, endPoint x: 13, endPoint y: 38, distance: 13.3
click at [18, 50] on span at bounding box center [13, 54] width 13 height 9
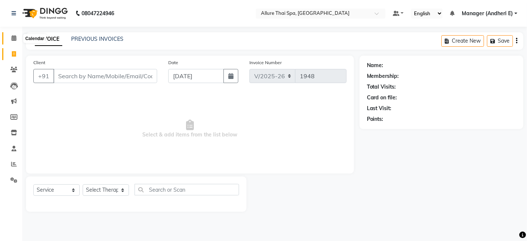
click at [13, 37] on icon at bounding box center [13, 38] width 5 height 6
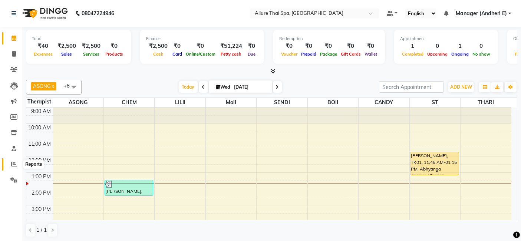
click at [16, 164] on icon at bounding box center [14, 164] width 6 height 6
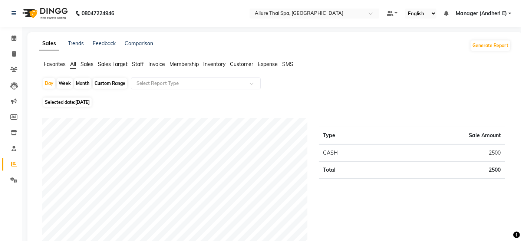
click at [82, 83] on div "Month" at bounding box center [82, 83] width 17 height 10
select select "9"
select select "2025"
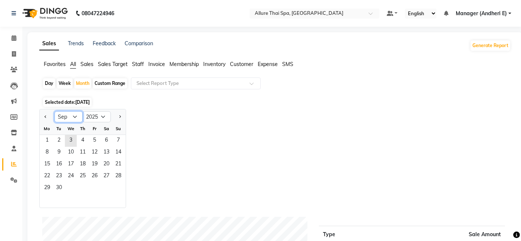
click at [76, 115] on select "Jan Feb Mar Apr May Jun [DATE] Aug Sep Oct Nov Dec" at bounding box center [69, 116] width 28 height 11
click at [55, 111] on select "Jan Feb Mar Apr May Jun [DATE] Aug Sep Oct Nov Dec" at bounding box center [69, 116] width 28 height 11
click at [79, 118] on select "Jan Feb Mar Apr May Jun [DATE] Aug Sep Oct Nov Dec" at bounding box center [69, 116] width 28 height 11
click at [55, 111] on select "Jan Feb Mar Apr May Jun [DATE] Aug Sep Oct Nov Dec" at bounding box center [69, 116] width 28 height 11
click at [77, 115] on select "Jan Feb Mar Apr May Jun [DATE] Aug Sep Oct Nov Dec" at bounding box center [69, 116] width 28 height 11
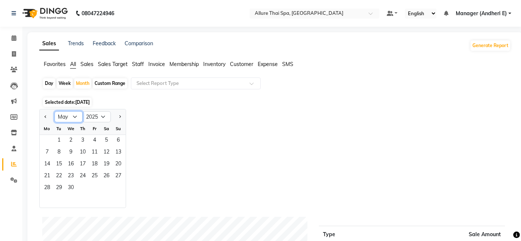
click at [55, 111] on select "Jan Feb Mar Apr May Jun [DATE] Aug Sep Oct Nov Dec" at bounding box center [69, 116] width 28 height 11
click at [80, 118] on select "Jan Feb Mar Apr May Jun [DATE] Aug Sep Oct Nov Dec" at bounding box center [69, 116] width 28 height 11
click at [55, 111] on select "Jan Feb Mar Apr May Jun [DATE] Aug Sep Oct Nov Dec" at bounding box center [69, 116] width 28 height 11
click at [76, 116] on select "Jan Feb Mar Apr May Jun [DATE] Aug Sep Oct Nov Dec" at bounding box center [69, 116] width 28 height 11
click at [55, 111] on select "Jan Feb Mar Apr May Jun [DATE] Aug Sep Oct Nov Dec" at bounding box center [69, 116] width 28 height 11
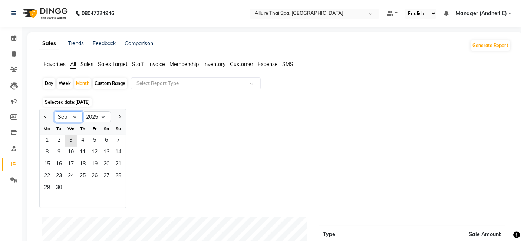
click at [77, 115] on select "Jan Feb Mar Apr May Jun [DATE] Aug Sep Oct Nov Dec" at bounding box center [69, 116] width 28 height 11
click at [55, 111] on select "Jan Feb Mar Apr May Jun [DATE] Aug Sep Oct Nov Dec" at bounding box center [69, 116] width 28 height 11
click at [75, 115] on select "Jan Feb Mar Apr May Jun [DATE] Aug Sep Oct Nov Dec" at bounding box center [69, 116] width 28 height 11
click at [55, 111] on select "Jan Feb Mar Apr May Jun [DATE] Aug Sep Oct Nov Dec" at bounding box center [69, 116] width 28 height 11
click at [77, 117] on select "Jan Feb Mar Apr May Jun [DATE] Aug Sep Oct Nov Dec" at bounding box center [69, 116] width 28 height 11
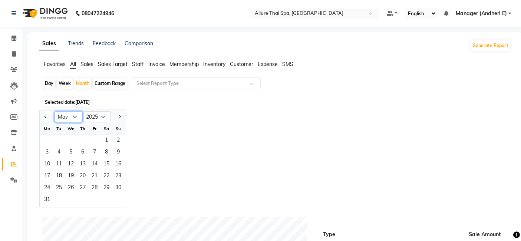
click at [55, 111] on select "Jan Feb Mar Apr May Jun [DATE] Aug Sep Oct Nov Dec" at bounding box center [69, 116] width 28 height 11
click at [76, 116] on select "Jan Feb Mar Apr May Jun [DATE] Aug Sep Oct Nov Dec" at bounding box center [69, 116] width 28 height 11
select select "8"
click at [55, 111] on select "Jan Feb Mar Apr May Jun [DATE] Aug Sep Oct Nov Dec" at bounding box center [69, 116] width 28 height 11
click at [96, 139] on span "1" at bounding box center [95, 141] width 12 height 12
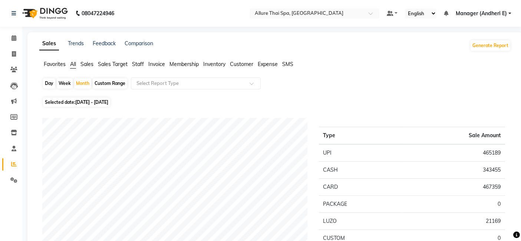
click at [105, 82] on div "Custom Range" at bounding box center [110, 83] width 34 height 10
select select "8"
select select "2025"
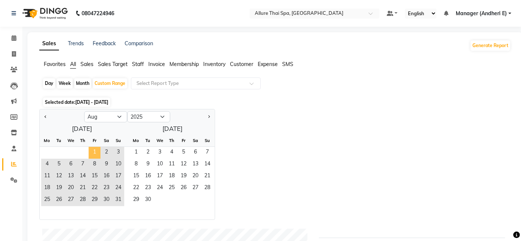
click at [93, 147] on span "1" at bounding box center [95, 153] width 12 height 12
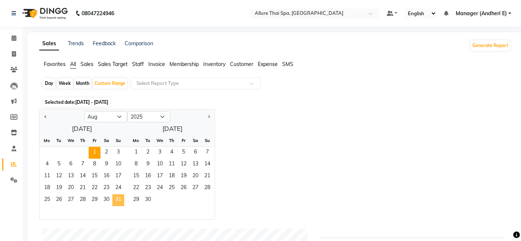
click at [115, 197] on span "31" at bounding box center [118, 200] width 12 height 12
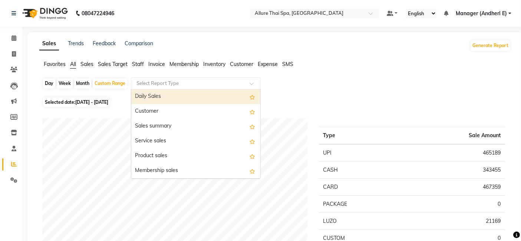
click at [252, 83] on span at bounding box center [254, 85] width 9 height 7
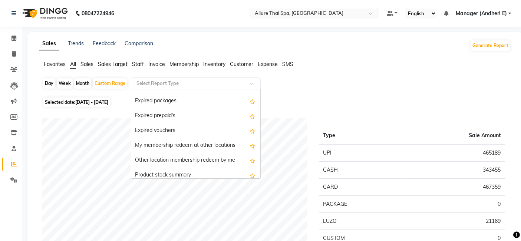
scroll to position [801, 0]
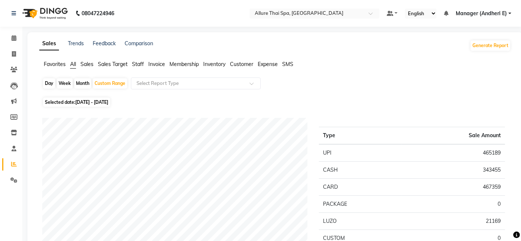
click at [253, 80] on div at bounding box center [195, 83] width 129 height 7
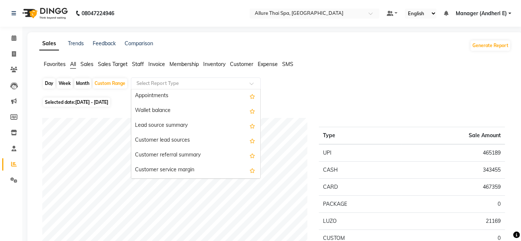
scroll to position [1235, 0]
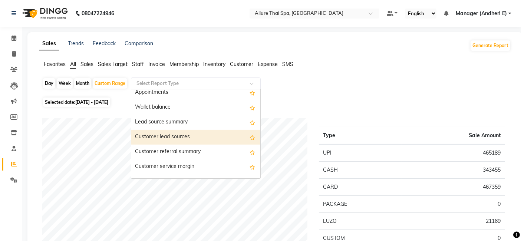
click at [158, 135] on div "Customer lead sources" at bounding box center [195, 137] width 129 height 15
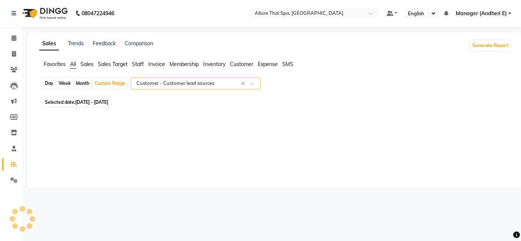
select select "pdf"
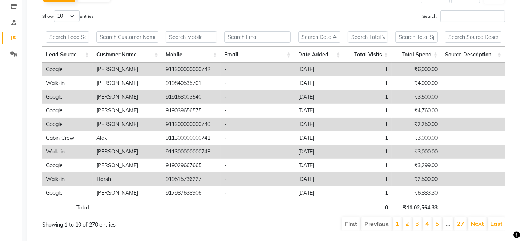
scroll to position [0, 0]
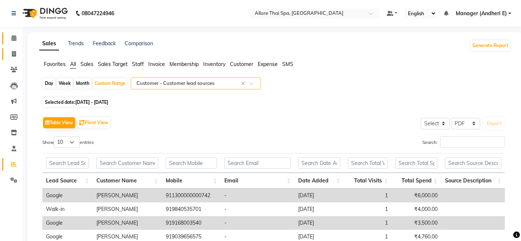
click at [14, 50] on link "Invoice" at bounding box center [11, 54] width 18 height 12
select select "service"
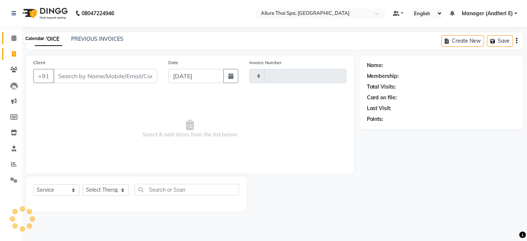
click at [13, 37] on icon at bounding box center [13, 38] width 5 height 6
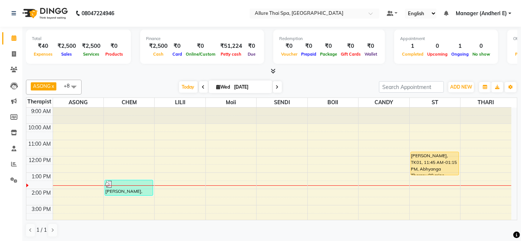
click at [198, 172] on div "9:00 AM 10:00 AM 11:00 AM 12:00 PM 1:00 PM 2:00 PM 3:00 PM 4:00 PM 5:00 PM 6:00…" at bounding box center [268, 230] width 485 height 244
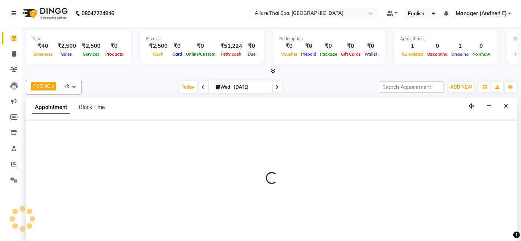
select select "82638"
select select "tentative"
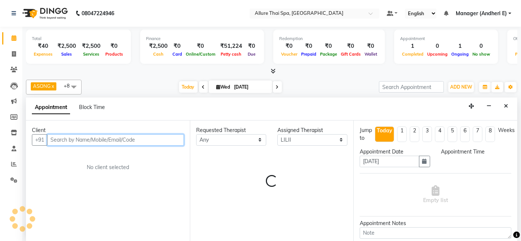
select select "780"
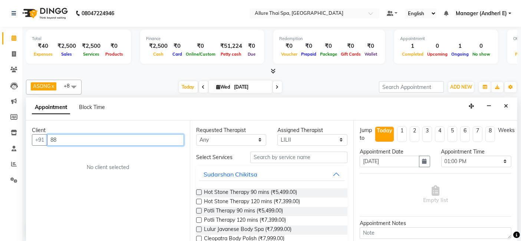
type input "8"
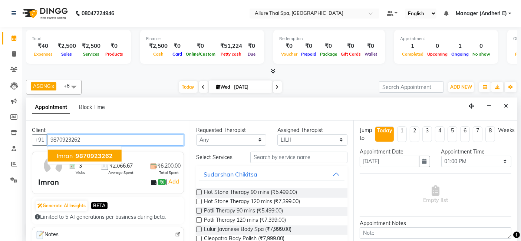
click at [102, 152] on span "9870923262" at bounding box center [94, 155] width 37 height 7
drag, startPoint x: 82, startPoint y: 137, endPoint x: 0, endPoint y: 129, distance: 82.0
click at [0, 129] on app-home "08047224946 Select Location × Allure Thai Spa, Andheri East Default Panel My Pa…" at bounding box center [260, 121] width 521 height 242
click at [132, 138] on input "9870923262" at bounding box center [115, 139] width 137 height 11
type input "9870923262"
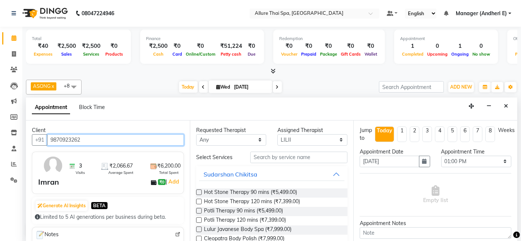
click at [0, 130] on app-home "08047224946 Select Location × Allure Thai Spa, Andheri East Default Panel My Pa…" at bounding box center [260, 121] width 521 height 242
drag, startPoint x: 88, startPoint y: 138, endPoint x: 3, endPoint y: 110, distance: 89.2
click at [0, 110] on app-home "08047224946 Select Location × Allure Thai Spa, Andheri East Default Panel My Pa…" at bounding box center [260, 121] width 521 height 242
click at [98, 138] on input "9870923262" at bounding box center [115, 139] width 137 height 11
click at [14, 50] on span at bounding box center [13, 54] width 13 height 9
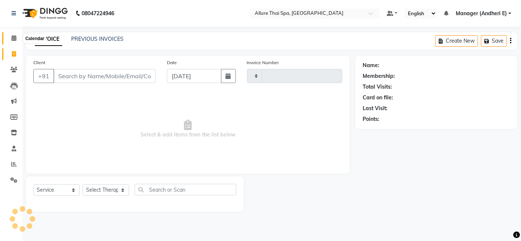
click at [14, 40] on icon at bounding box center [13, 38] width 5 height 6
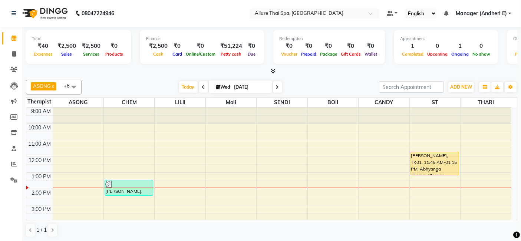
click at [474, 13] on link "Manager (Andheri E)" at bounding box center [484, 14] width 56 height 8
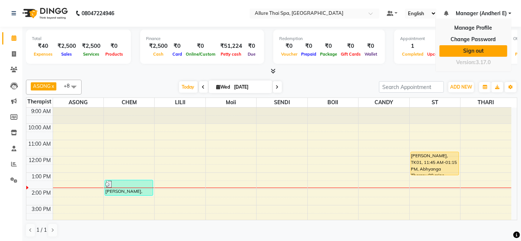
click at [468, 50] on link "Sign out" at bounding box center [473, 50] width 68 height 11
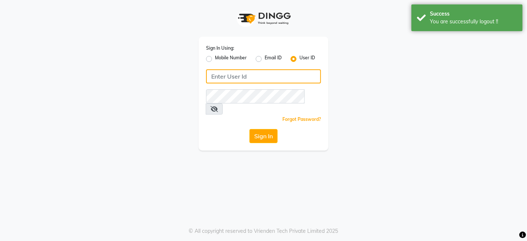
type input "8010545836"
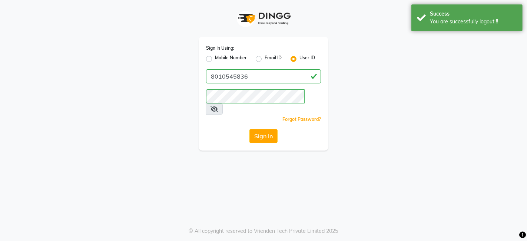
click at [212, 59] on div "Mobile Number" at bounding box center [226, 59] width 41 height 9
click at [202, 60] on div "Sign In Using: Mobile Number Email ID User ID 8010545836 Remember me Forgot Pas…" at bounding box center [264, 94] width 130 height 114
click at [215, 59] on label "Mobile Number" at bounding box center [231, 59] width 32 height 9
click at [215, 59] on input "Mobile Number" at bounding box center [217, 57] width 5 height 5
radio input "true"
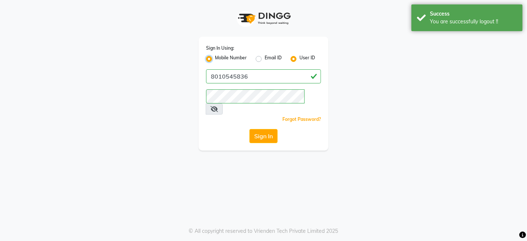
radio input "false"
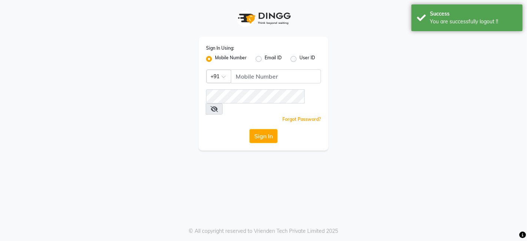
click at [300, 60] on label "User ID" at bounding box center [308, 59] width 16 height 9
click at [300, 59] on input "User ID" at bounding box center [302, 57] width 5 height 5
radio input "true"
click at [215, 57] on label "Mobile Number" at bounding box center [231, 59] width 32 height 9
click at [215, 57] on input "Mobile Number" at bounding box center [217, 57] width 5 height 5
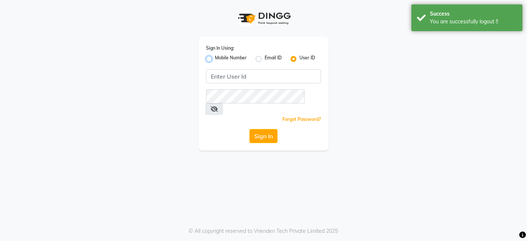
radio input "true"
radio input "false"
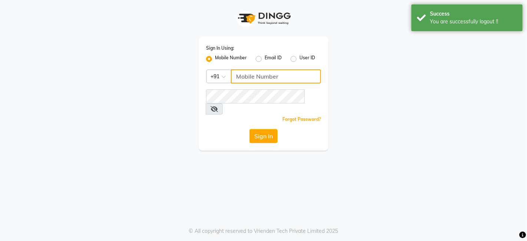
click at [250, 77] on input "Username" at bounding box center [276, 76] width 90 height 14
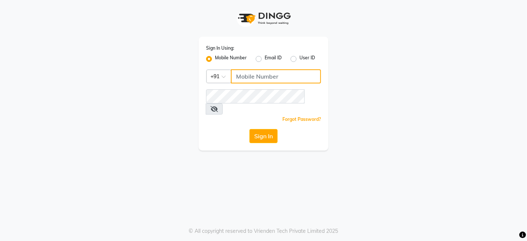
paste input "9970815634"
type input "9970815634"
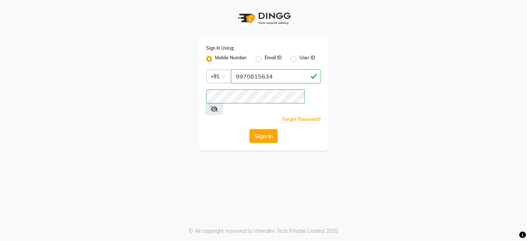
click at [386, 128] on div "Sign In Using: Mobile Number Email ID User ID Country Code × [PHONE_NUMBER] Rem…" at bounding box center [263, 75] width 423 height 151
click at [260, 129] on button "Sign In" at bounding box center [264, 136] width 28 height 14
